Goal: Find specific page/section: Find specific page/section

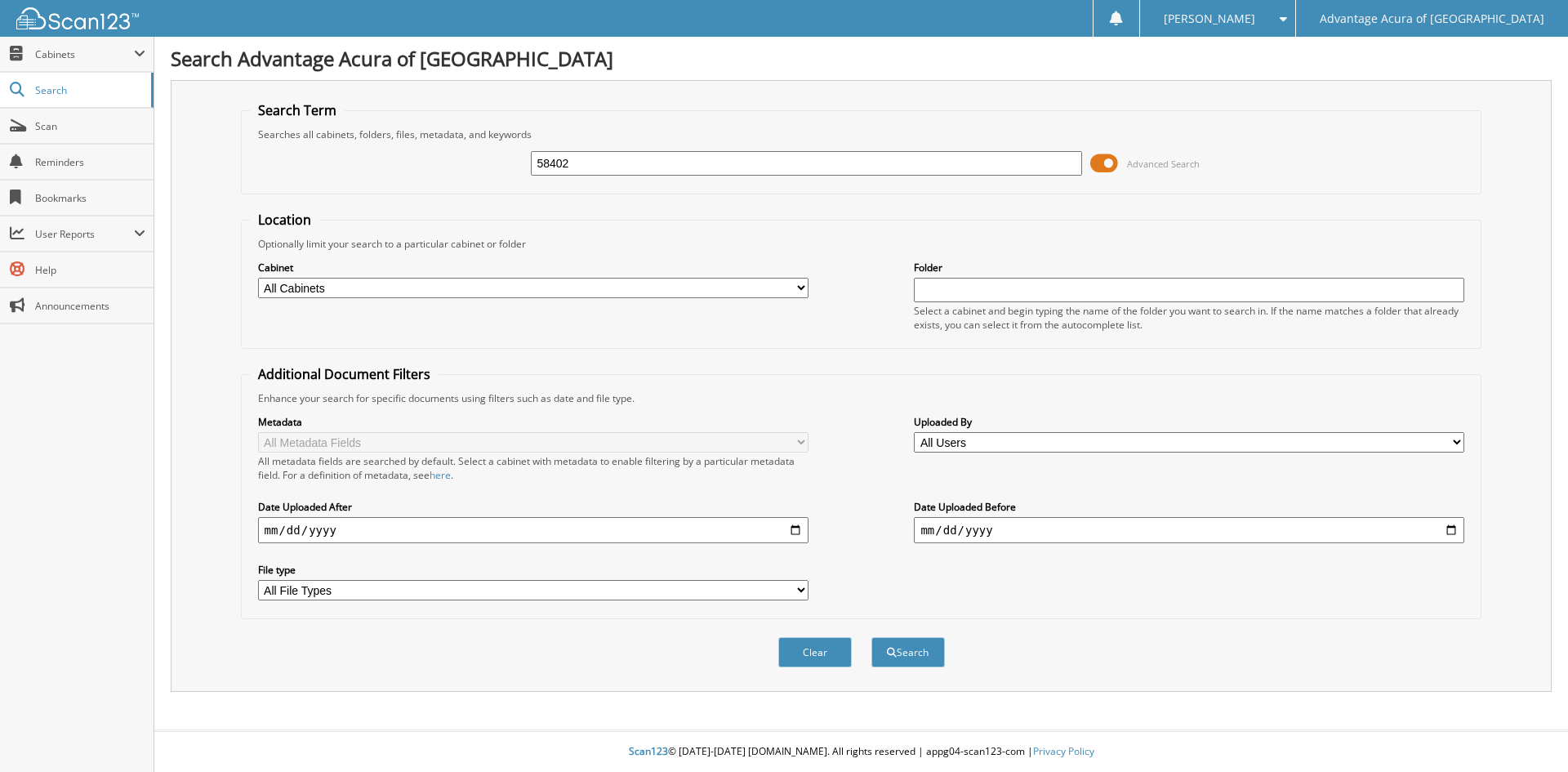
type input "58402"
click at [871, 637] on button "Search" at bounding box center [908, 652] width 73 height 30
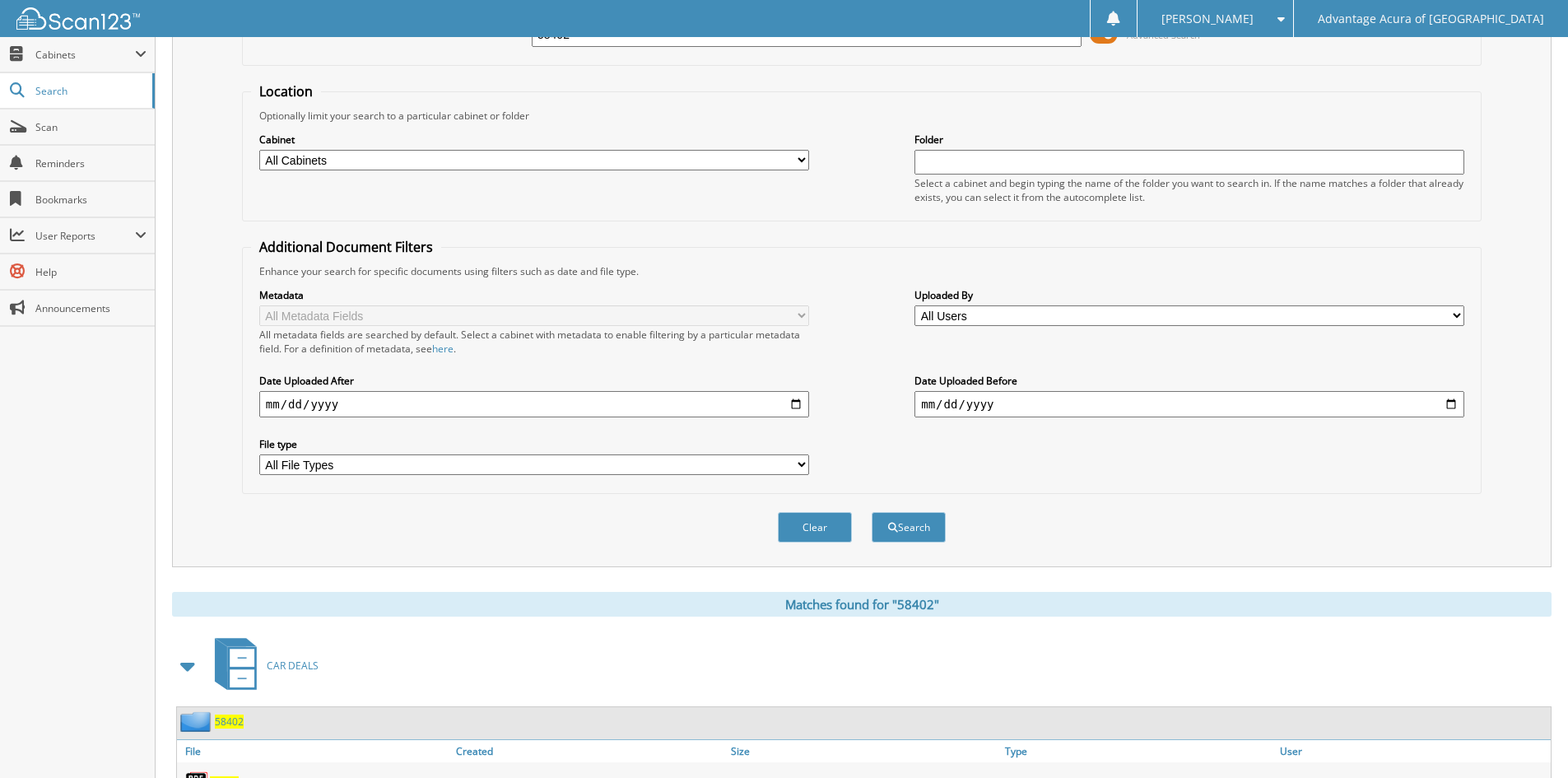
scroll to position [329, 0]
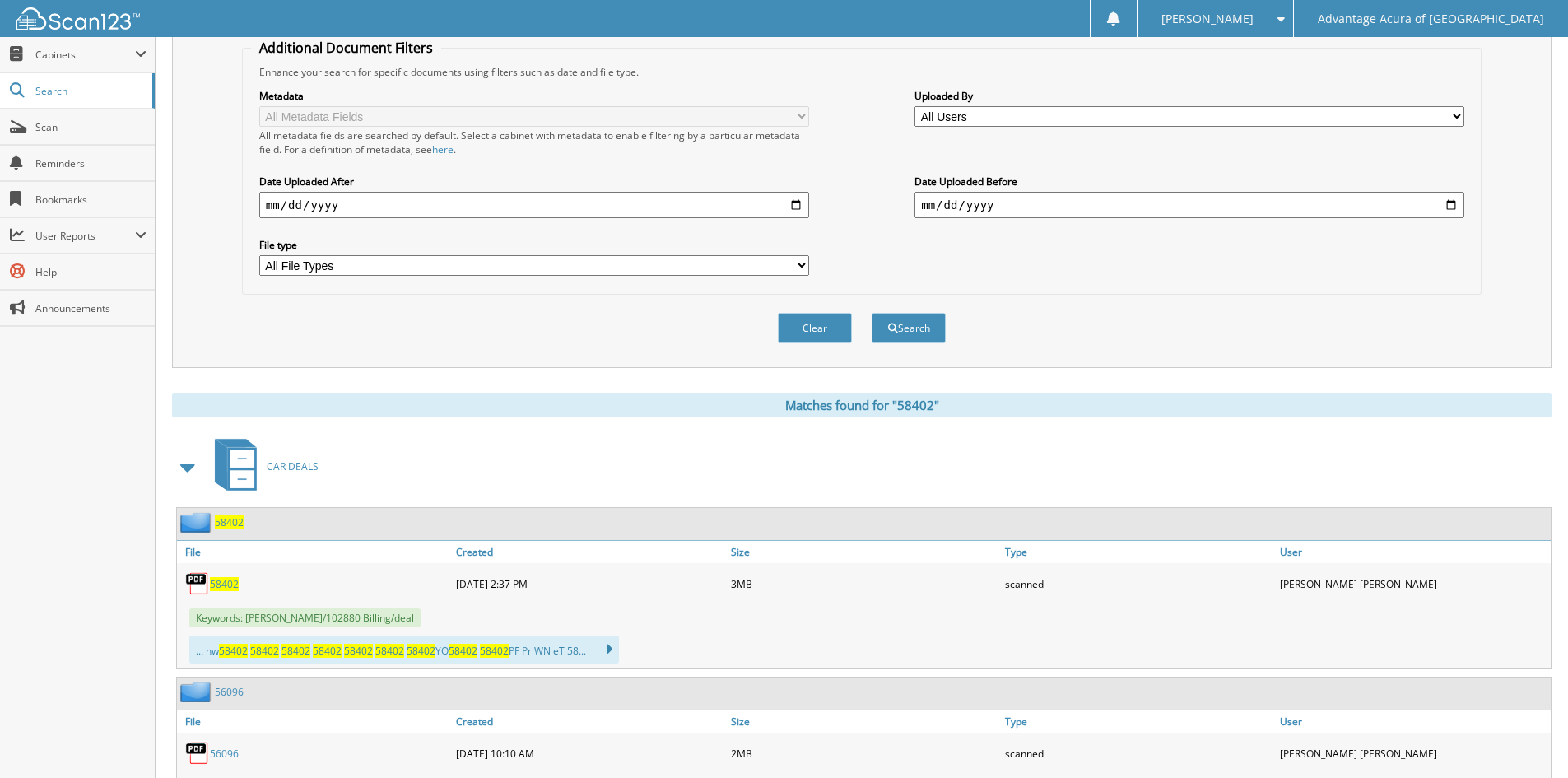
click at [222, 582] on span "58402" at bounding box center [224, 584] width 29 height 14
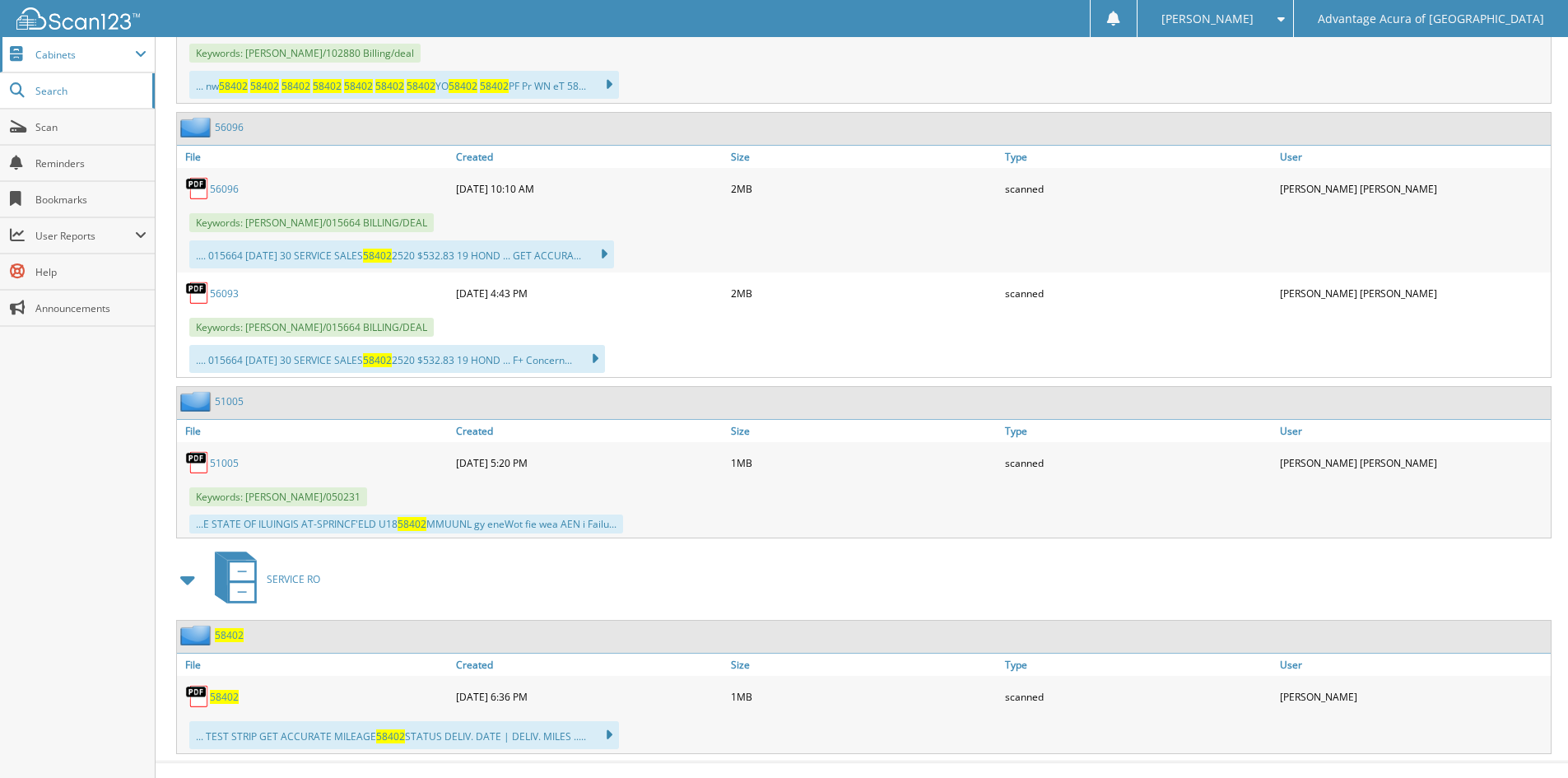
scroll to position [905, 0]
